Goal: Navigation & Orientation: Find specific page/section

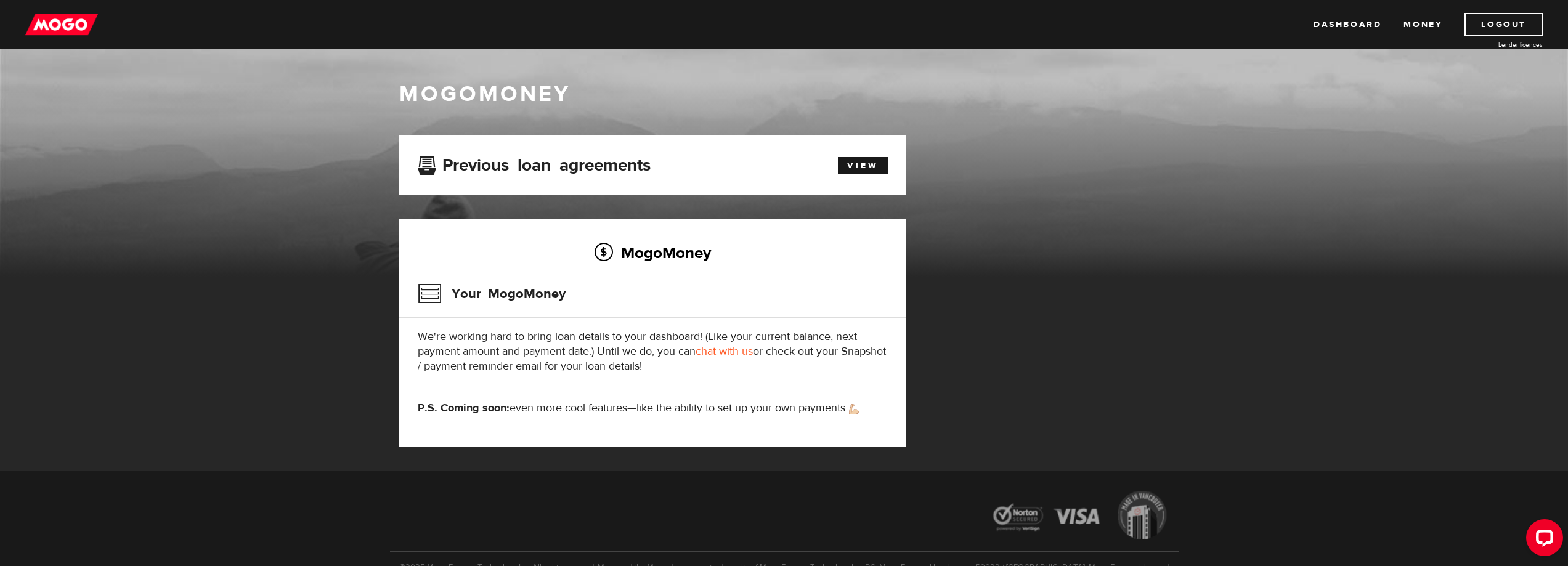
click at [865, 157] on div "View" at bounding box center [856, 163] width 81 height 21
drag, startPoint x: 1423, startPoint y: 26, endPoint x: 1298, endPoint y: 53, distance: 127.9
click at [1423, 26] on link "Money" at bounding box center [1423, 24] width 38 height 23
click at [1326, 23] on link "Dashboard" at bounding box center [1347, 24] width 68 height 23
